Goal: Task Accomplishment & Management: Use online tool/utility

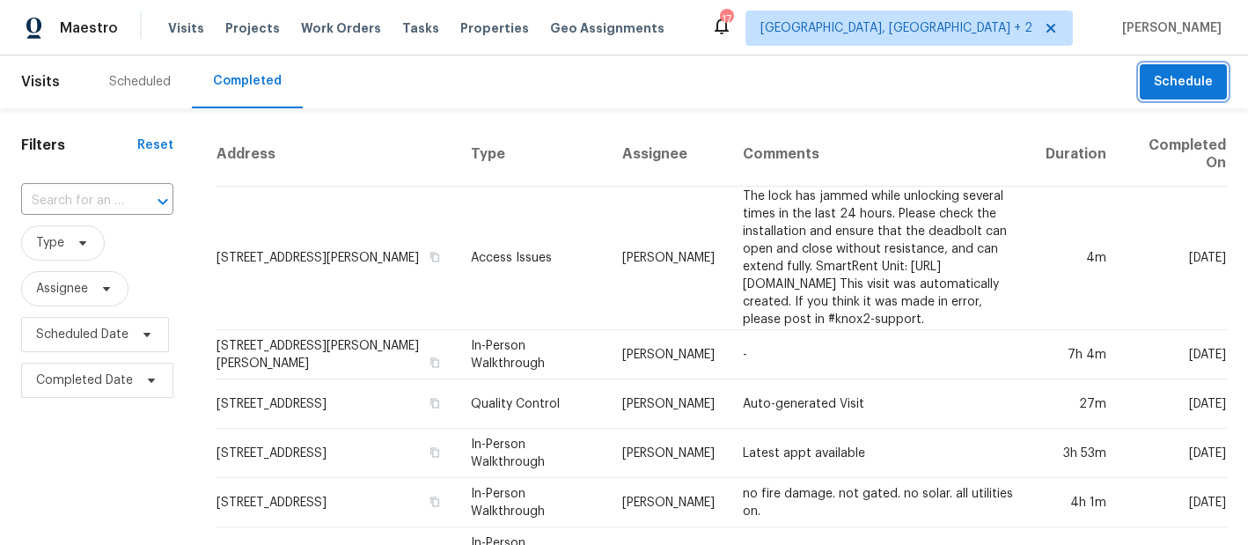
click at [1175, 75] on span "Schedule" at bounding box center [1183, 82] width 59 height 22
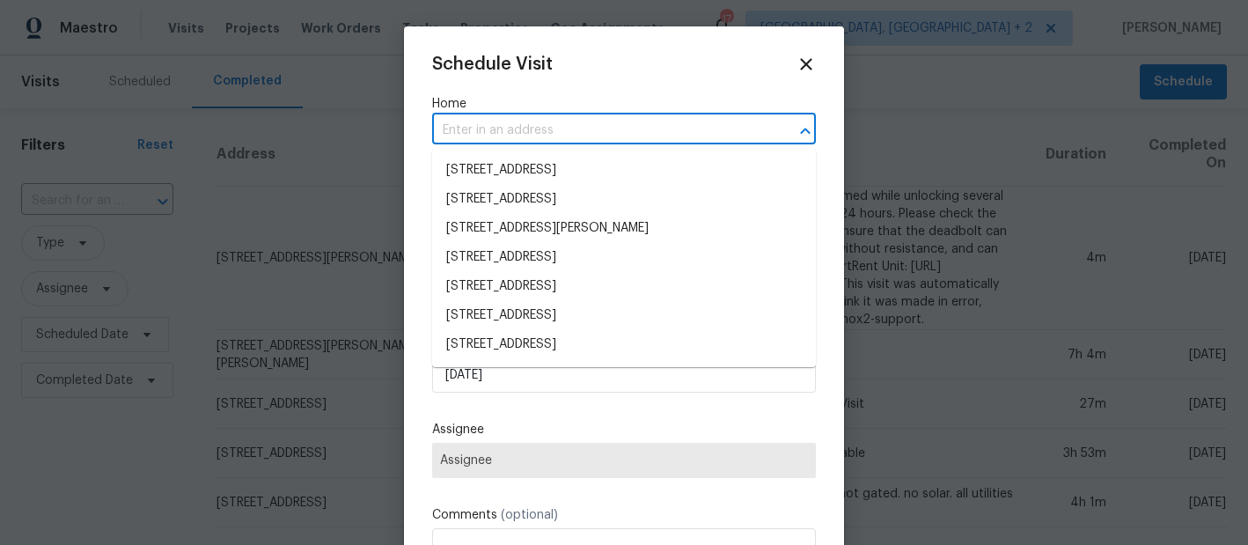
click at [463, 141] on input "text" at bounding box center [599, 130] width 334 height 27
paste input "[STREET_ADDRESS][PERSON_NAME]"
type input "[STREET_ADDRESS][PERSON_NAME]"
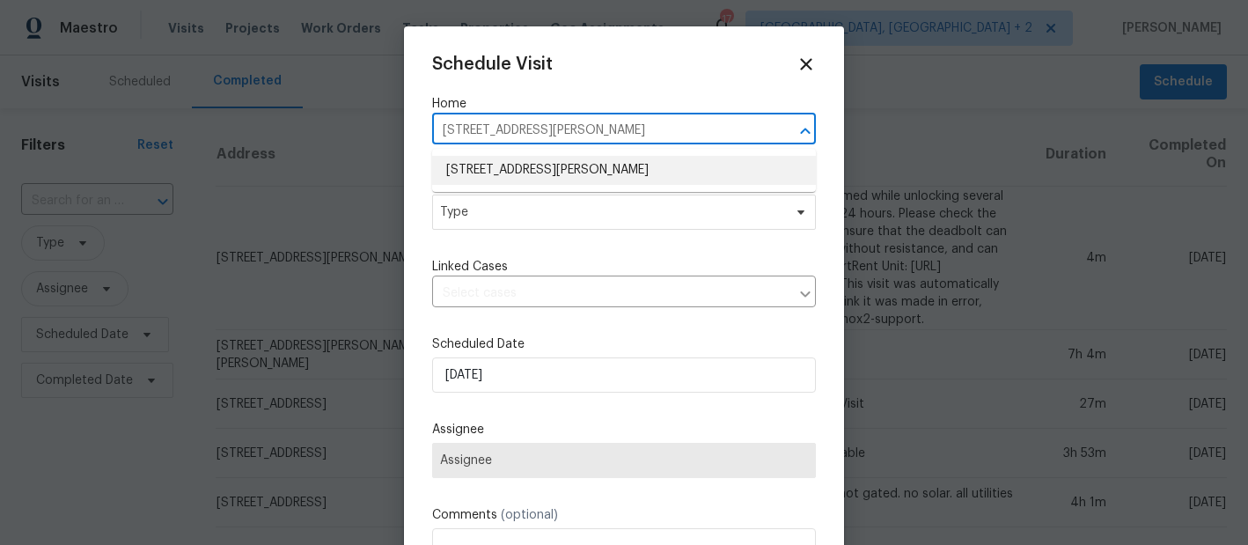
click at [508, 170] on li "[STREET_ADDRESS][PERSON_NAME]" at bounding box center [624, 170] width 384 height 29
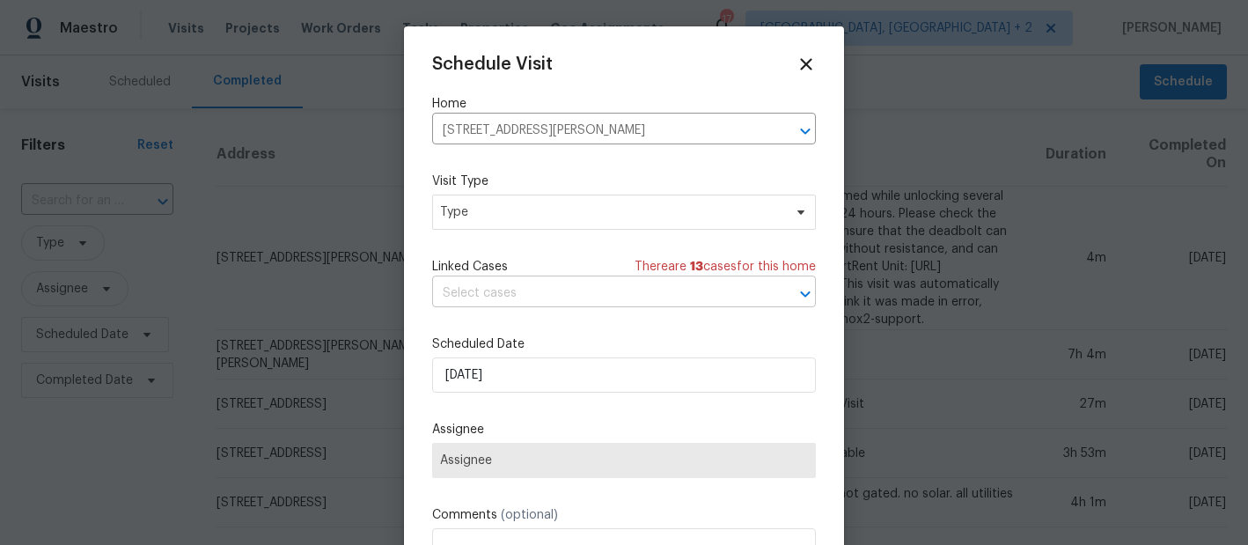
scroll to position [32, 0]
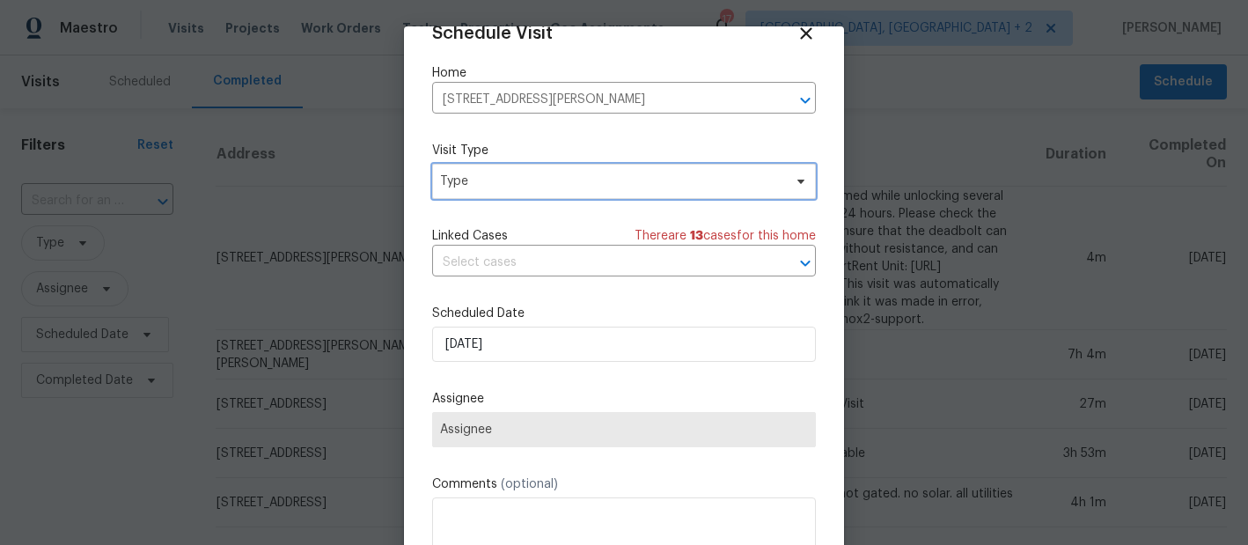
click at [502, 191] on span "Type" at bounding box center [624, 181] width 384 height 35
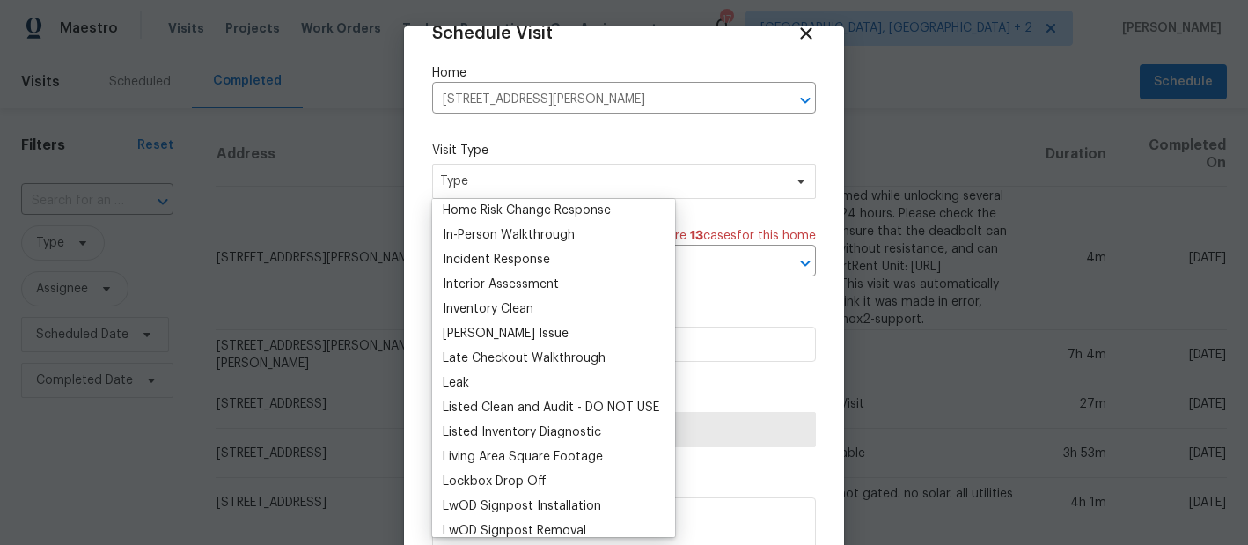
scroll to position [679, 0]
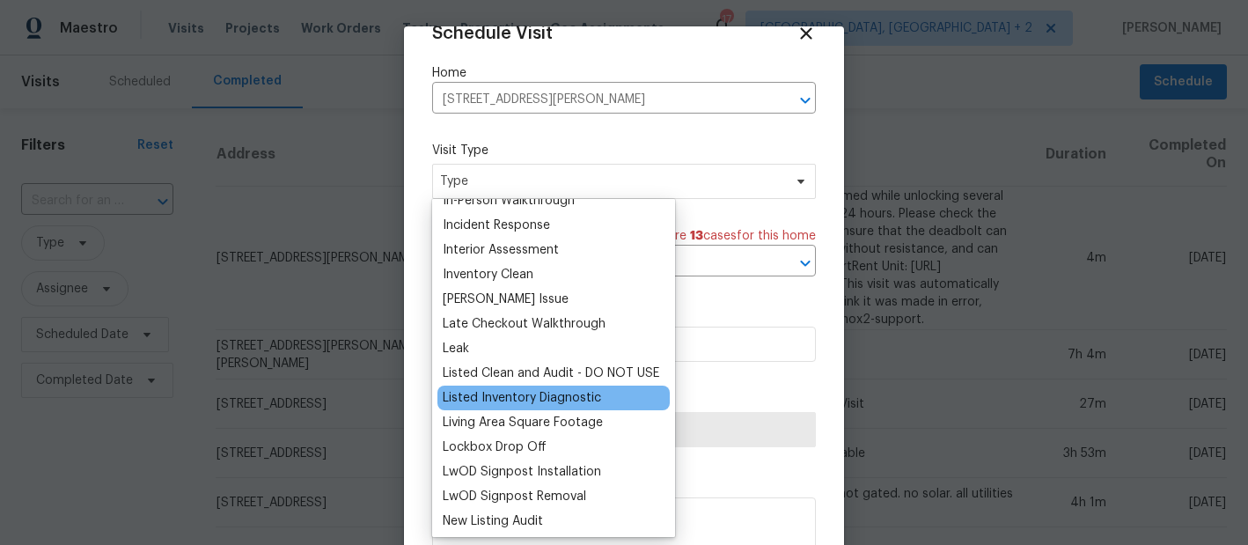
click at [568, 392] on div "Listed Inventory Diagnostic" at bounding box center [522, 398] width 158 height 18
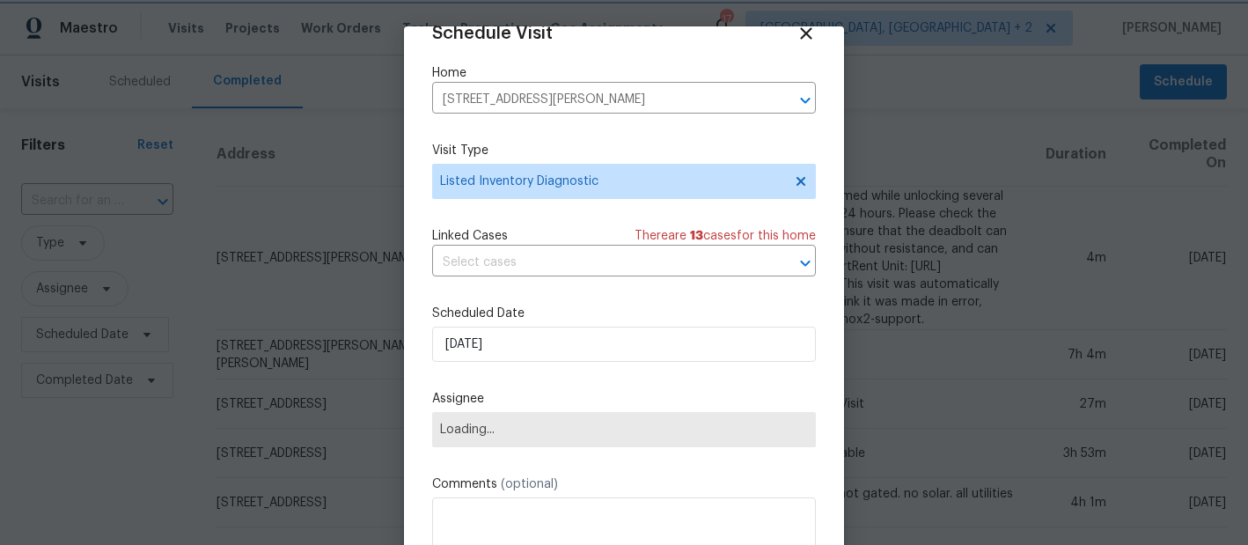
scroll to position [124, 0]
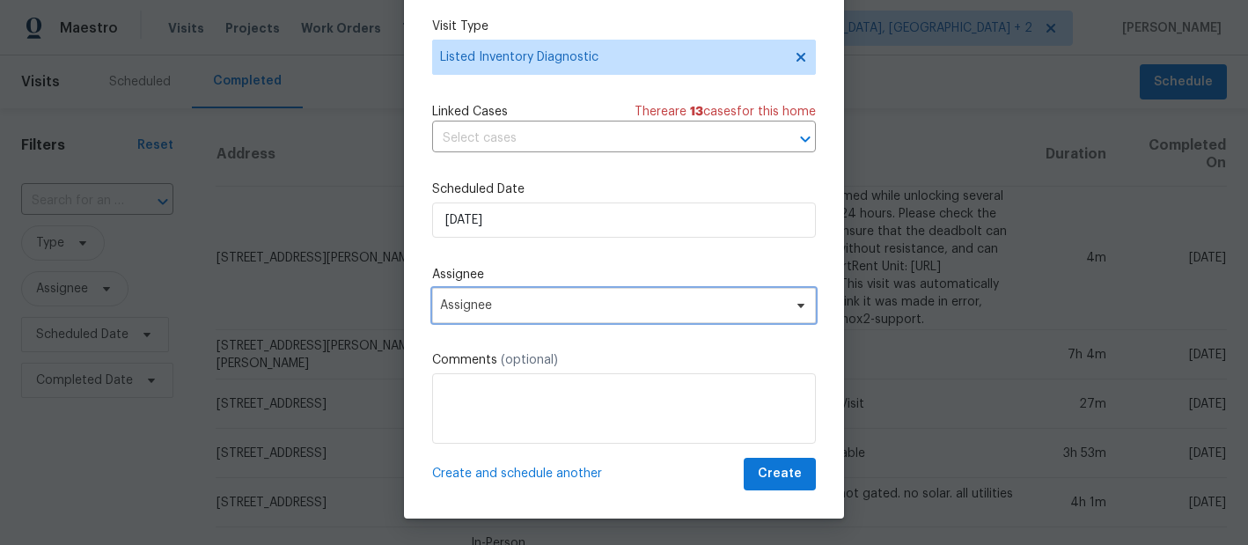
click at [556, 312] on span "Assignee" at bounding box center [624, 305] width 384 height 35
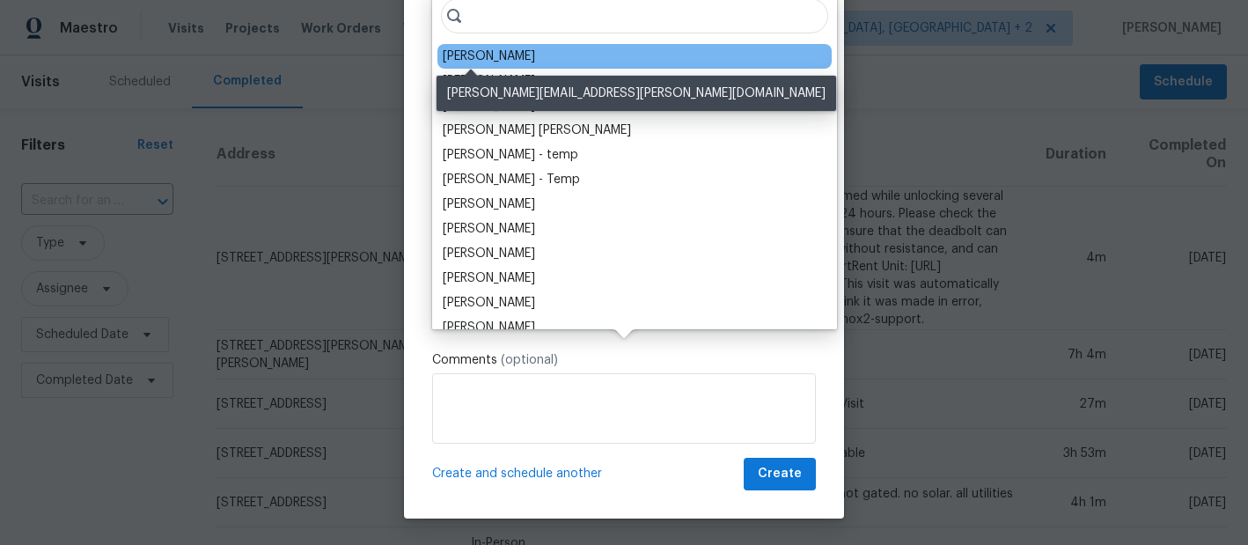
click at [460, 58] on div "[PERSON_NAME]" at bounding box center [489, 57] width 92 height 18
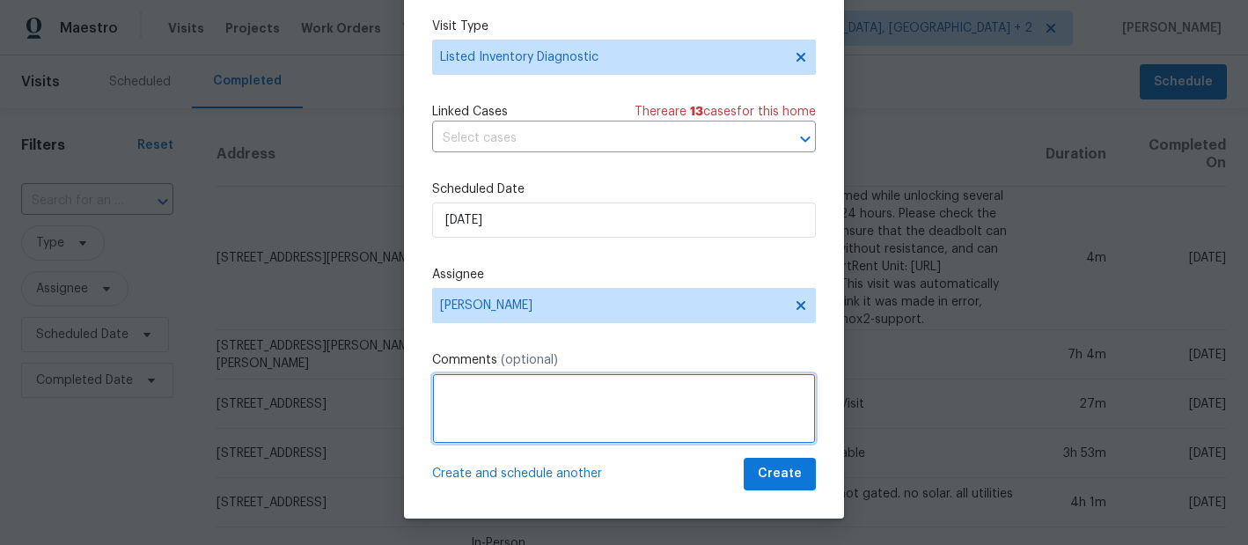
click at [458, 395] on textarea at bounding box center [624, 408] width 384 height 70
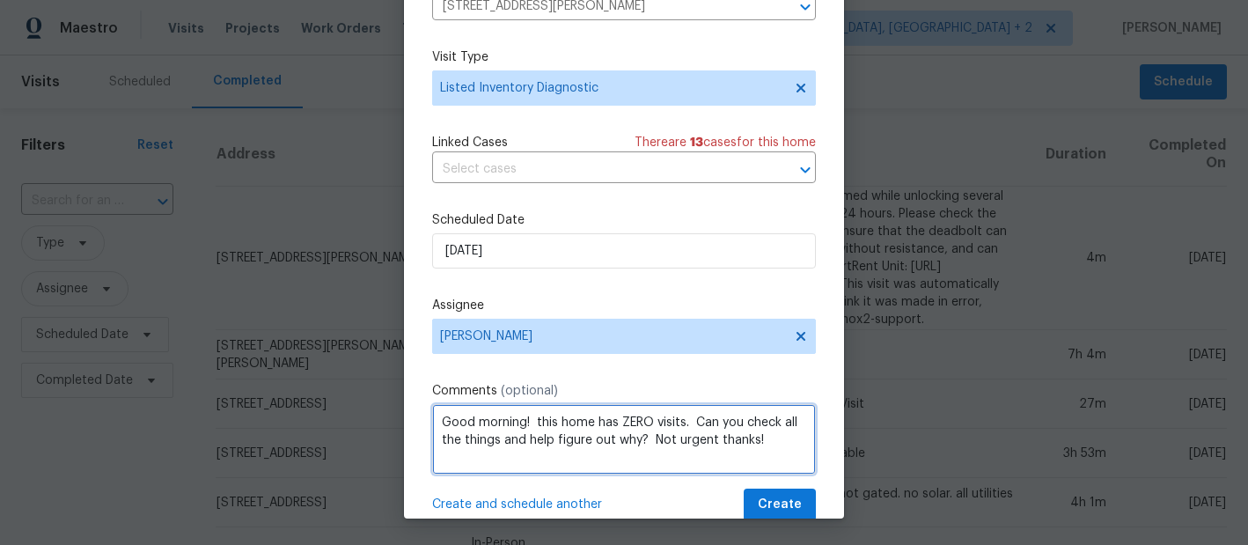
scroll to position [32, 0]
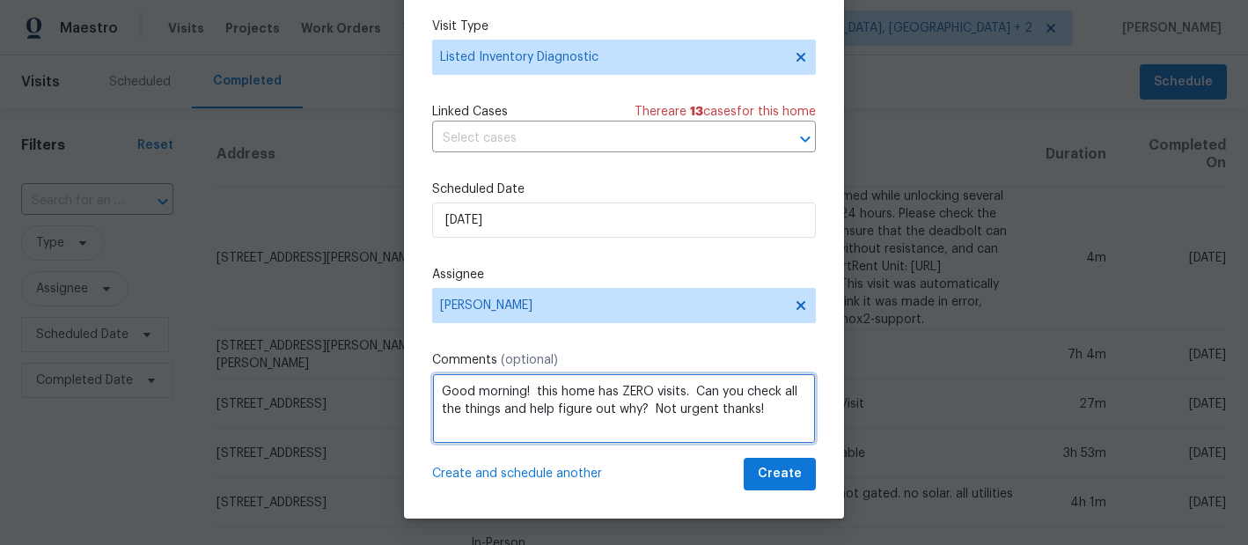
type textarea "Good morning! this home has ZERO visits. Can you check all the things and help …"
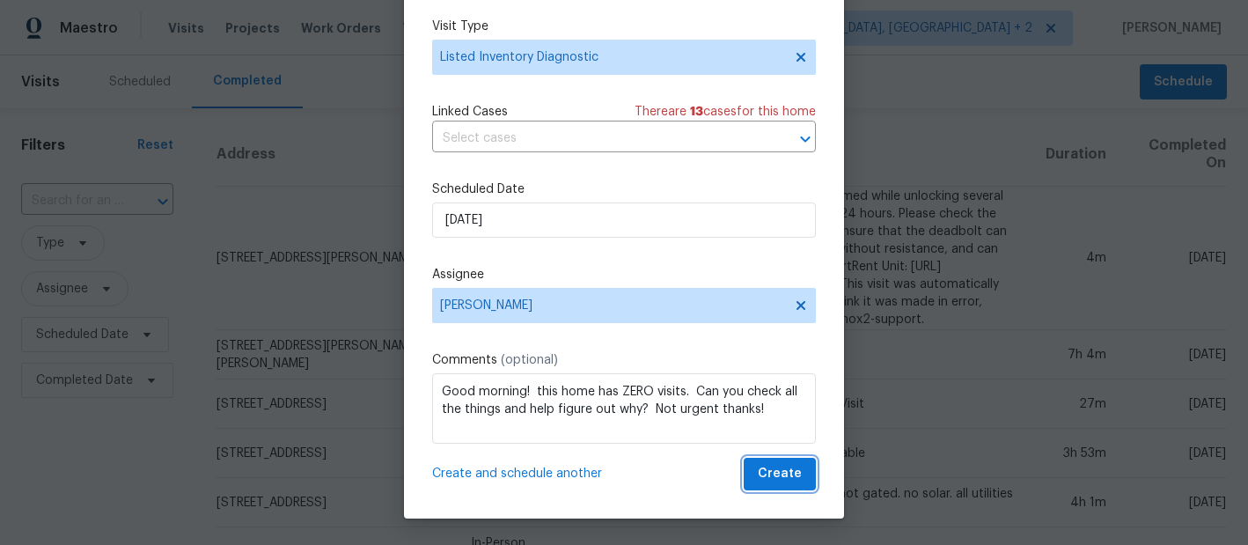
click at [773, 481] on span "Create" at bounding box center [780, 474] width 44 height 22
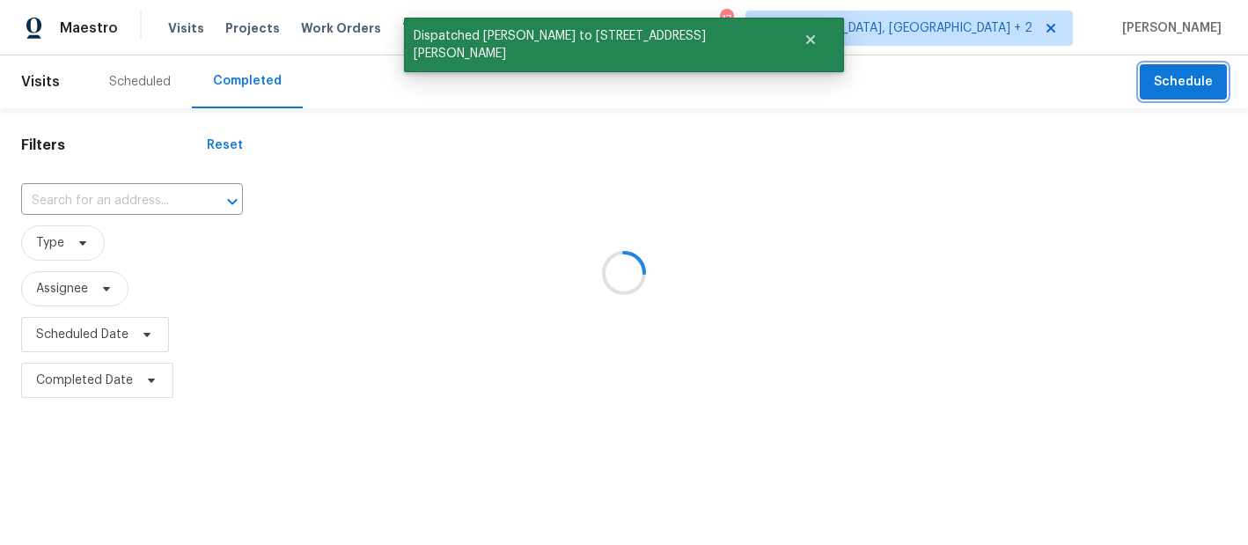
scroll to position [0, 0]
